Goal: Transaction & Acquisition: Purchase product/service

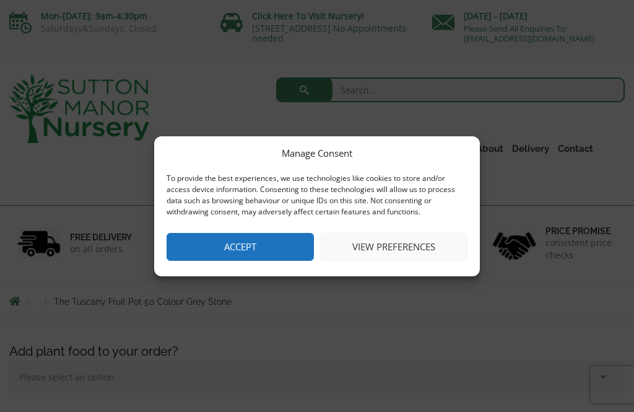
click at [366, 238] on button "View preferences" at bounding box center [393, 247] width 147 height 28
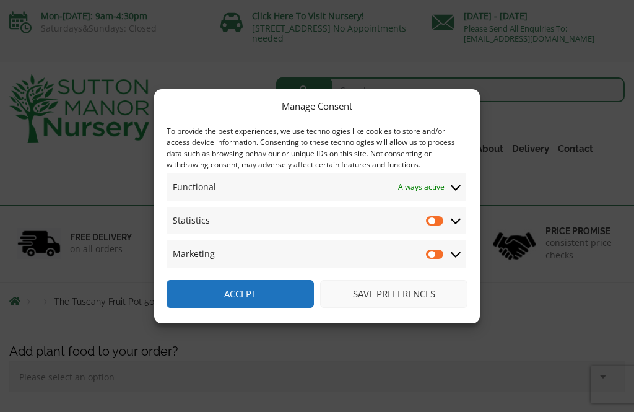
click at [381, 298] on button "Save preferences" at bounding box center [393, 294] width 147 height 28
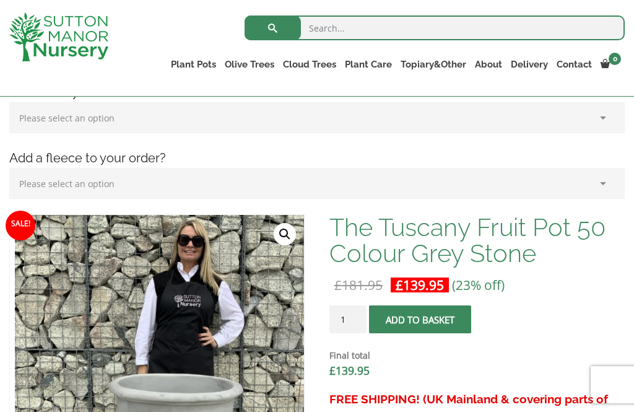
scroll to position [277, 0]
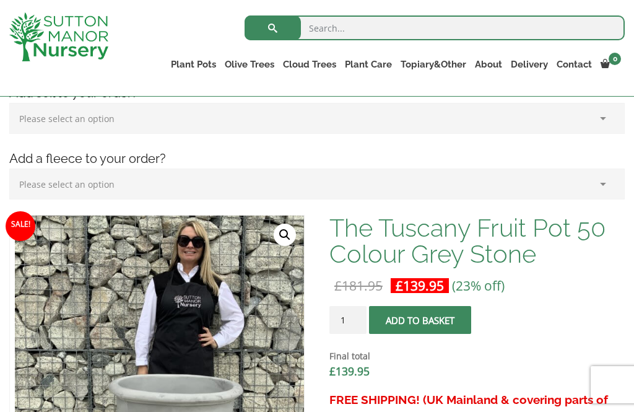
click at [0, 0] on link "Glazed Pots" at bounding box center [0, 0] width 0 height 0
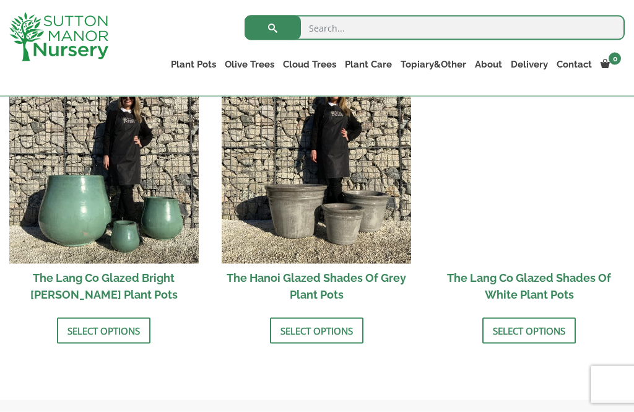
scroll to position [1233, 0]
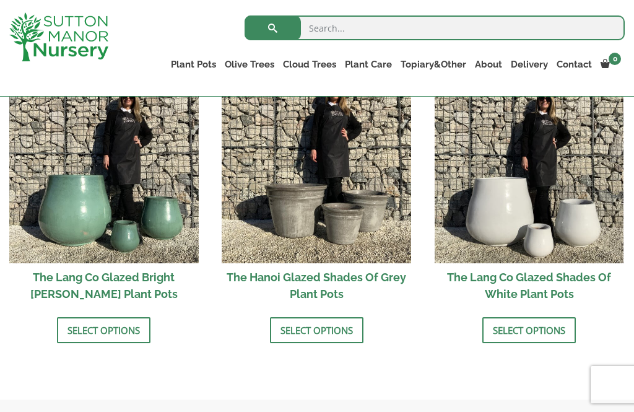
click at [311, 331] on link "Select options" at bounding box center [316, 330] width 93 height 26
